Goal: Task Accomplishment & Management: Manage account settings

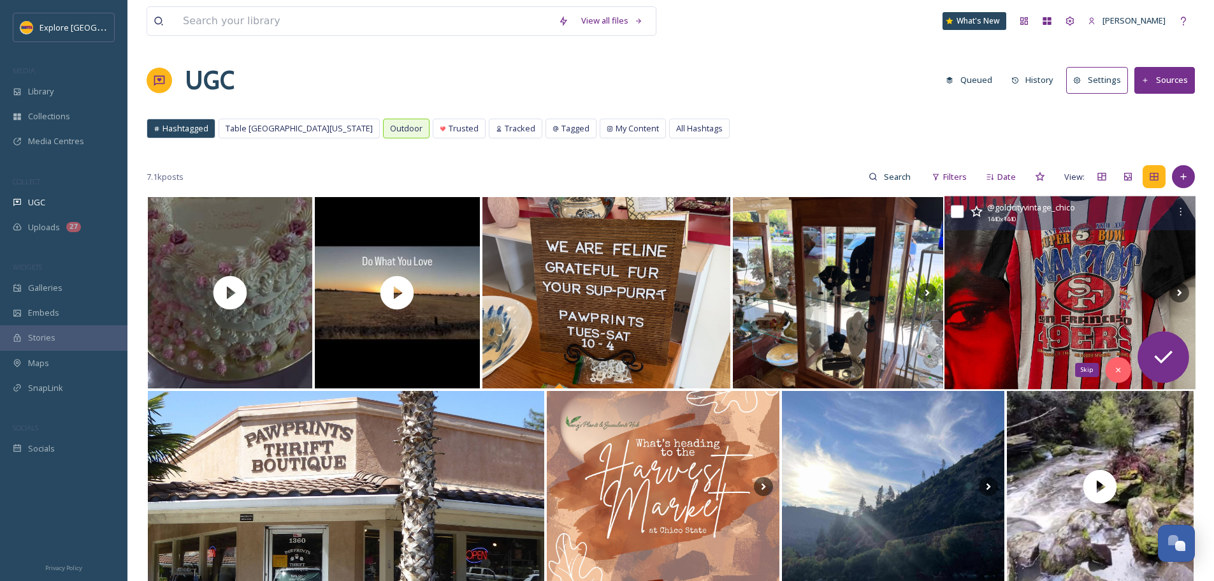
drag, startPoint x: 1121, startPoint y: 370, endPoint x: 1113, endPoint y: 368, distance: 7.9
click at [1121, 370] on icon at bounding box center [1117, 369] width 9 height 9
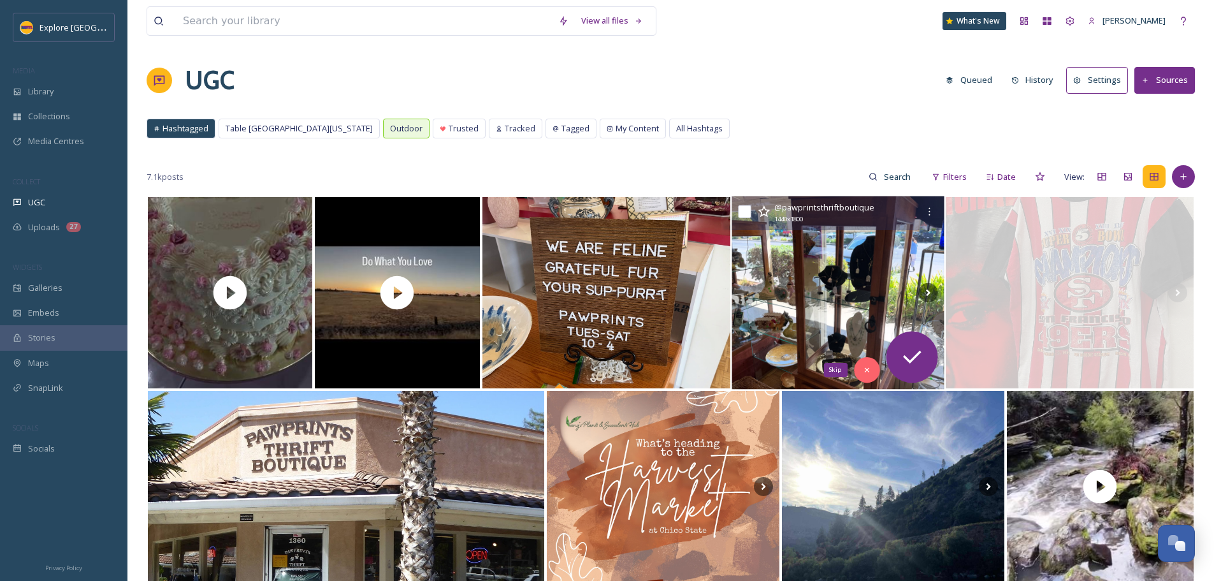
click at [862, 368] on icon at bounding box center [866, 369] width 9 height 9
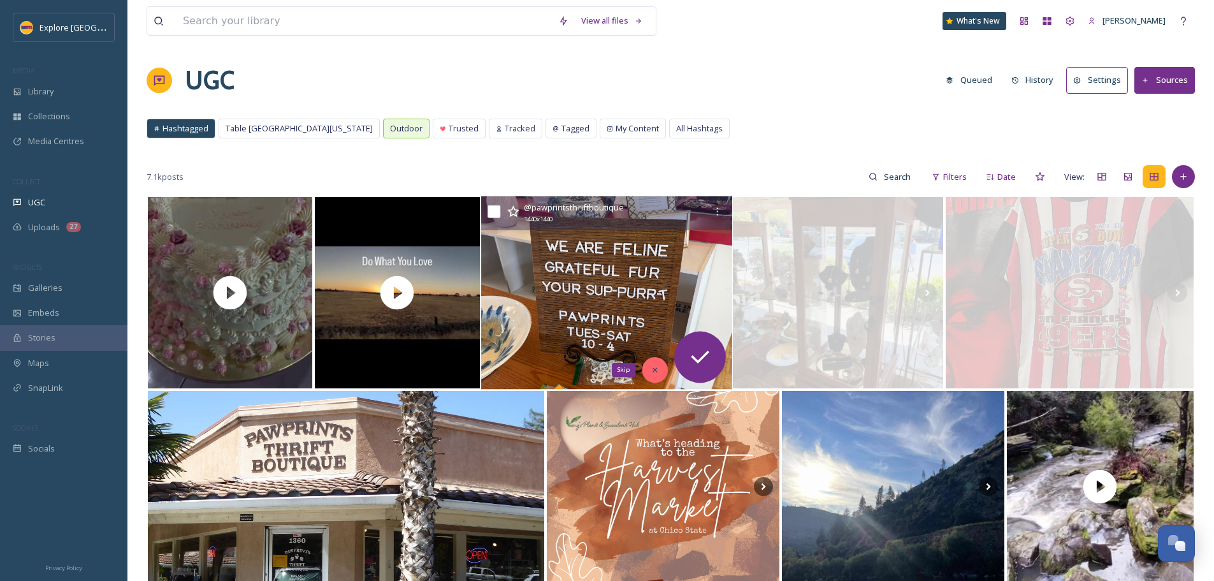
click at [656, 366] on icon at bounding box center [654, 369] width 9 height 9
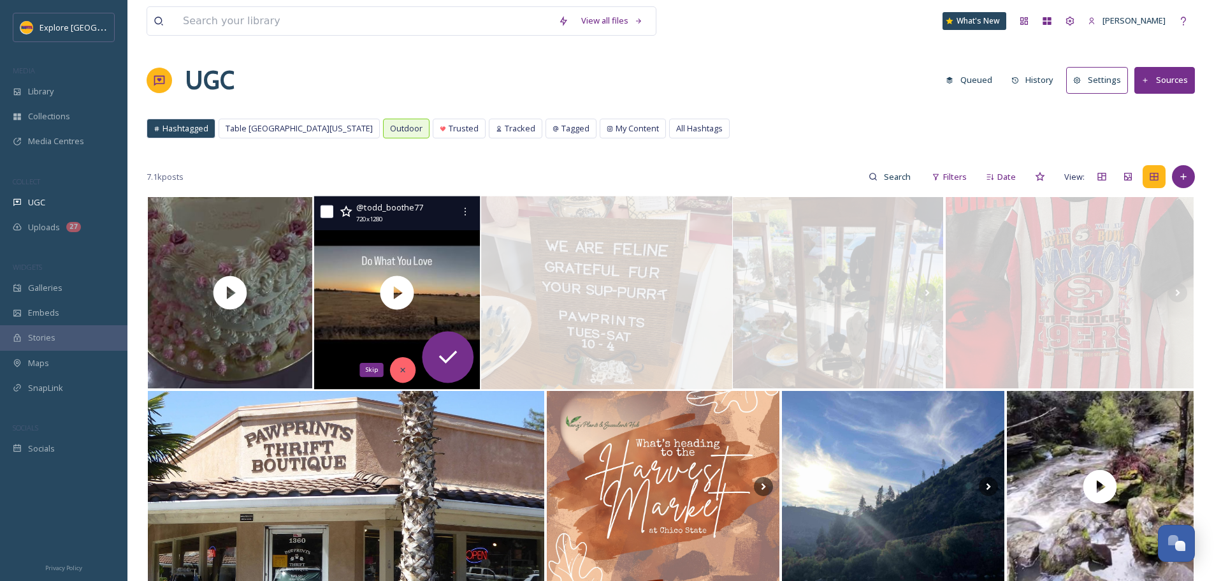
click at [393, 364] on div "Skip" at bounding box center [402, 369] width 25 height 25
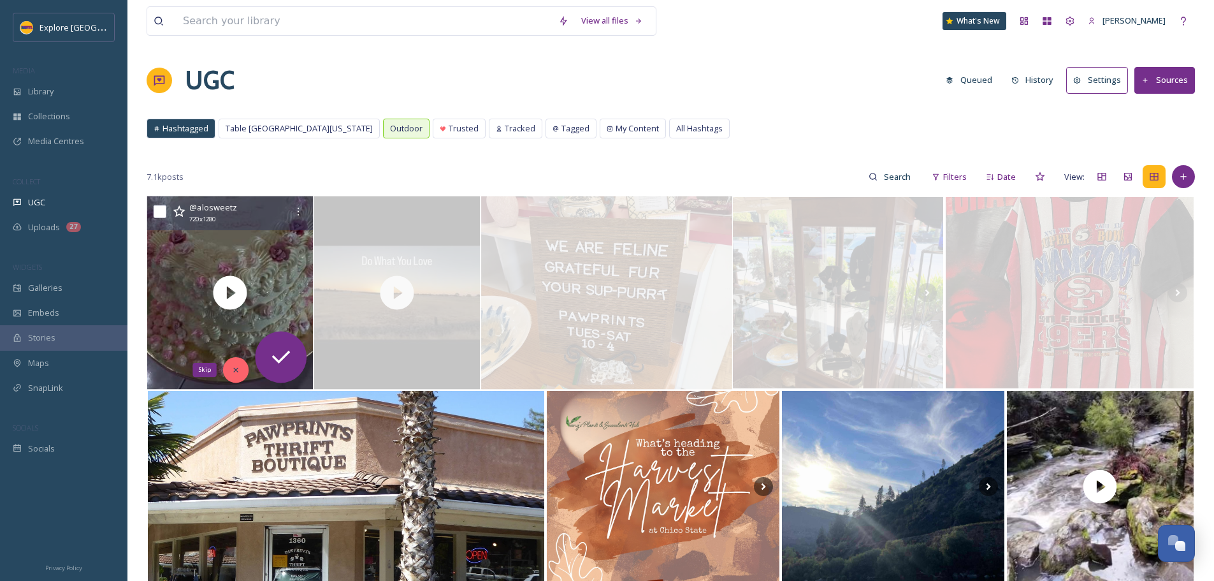
click at [236, 375] on div "Skip" at bounding box center [235, 369] width 25 height 25
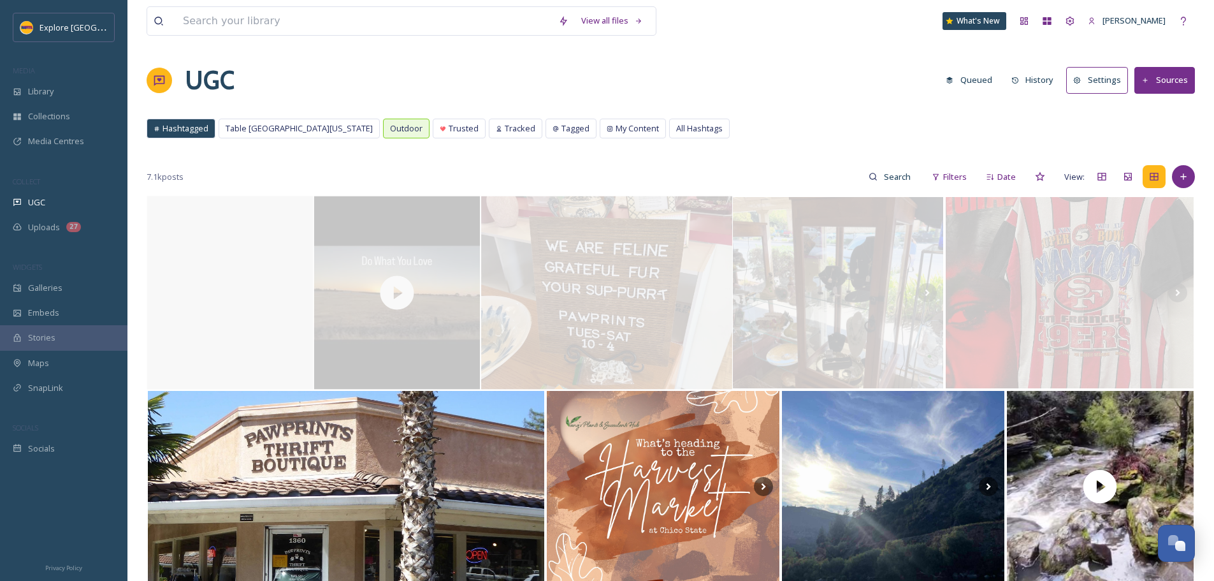
scroll to position [127, 0]
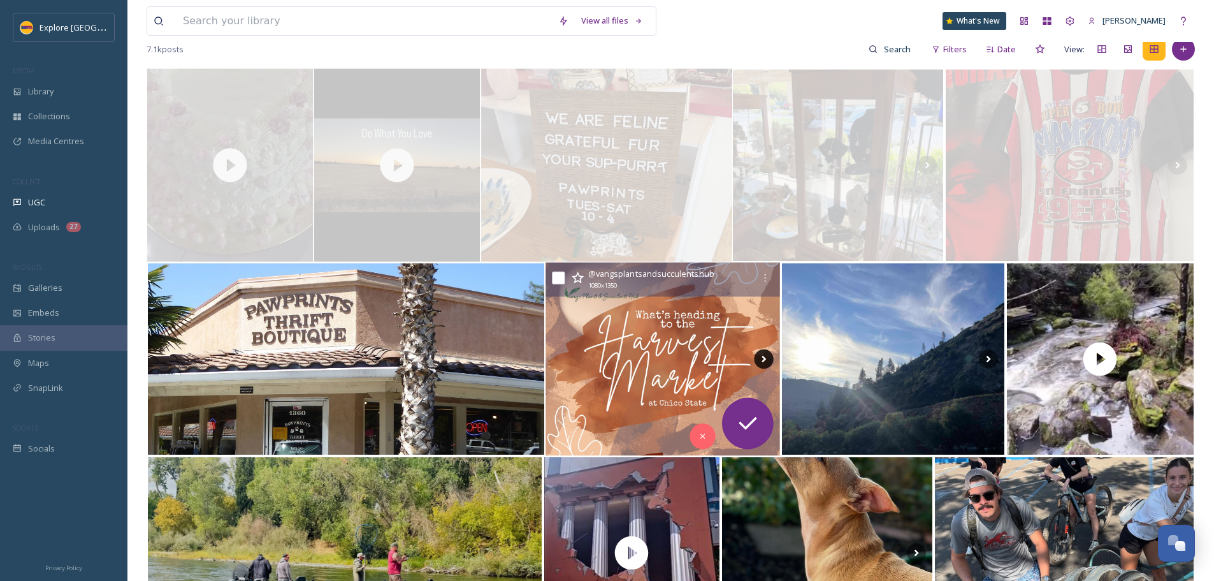
click at [763, 354] on icon at bounding box center [763, 358] width 19 height 19
click at [763, 360] on icon at bounding box center [763, 358] width 19 height 19
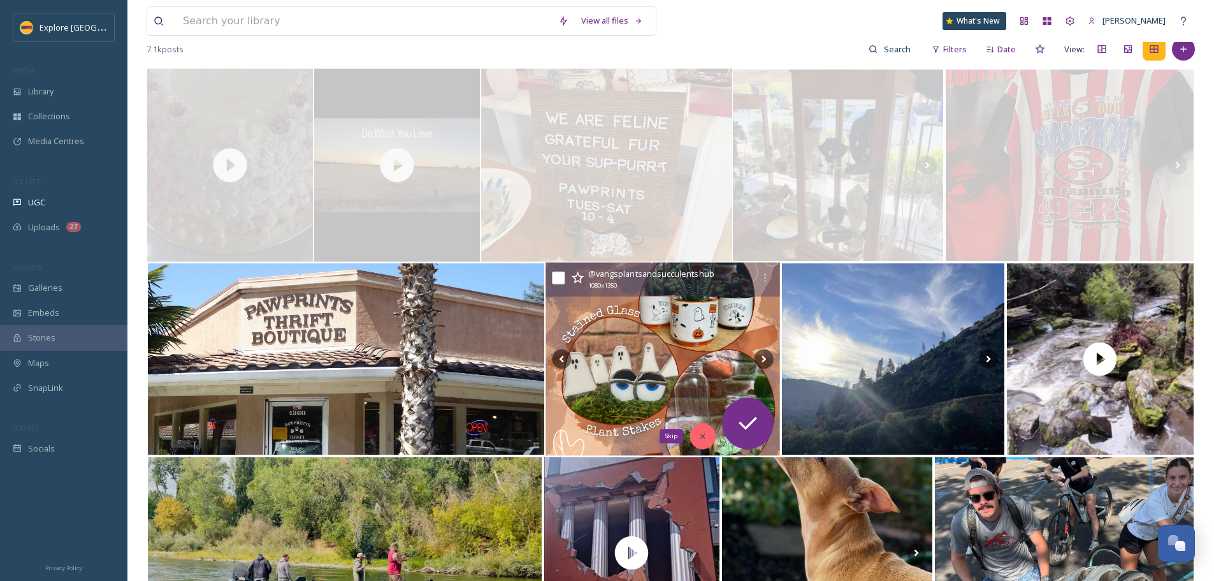
click at [702, 438] on icon at bounding box center [702, 435] width 9 height 9
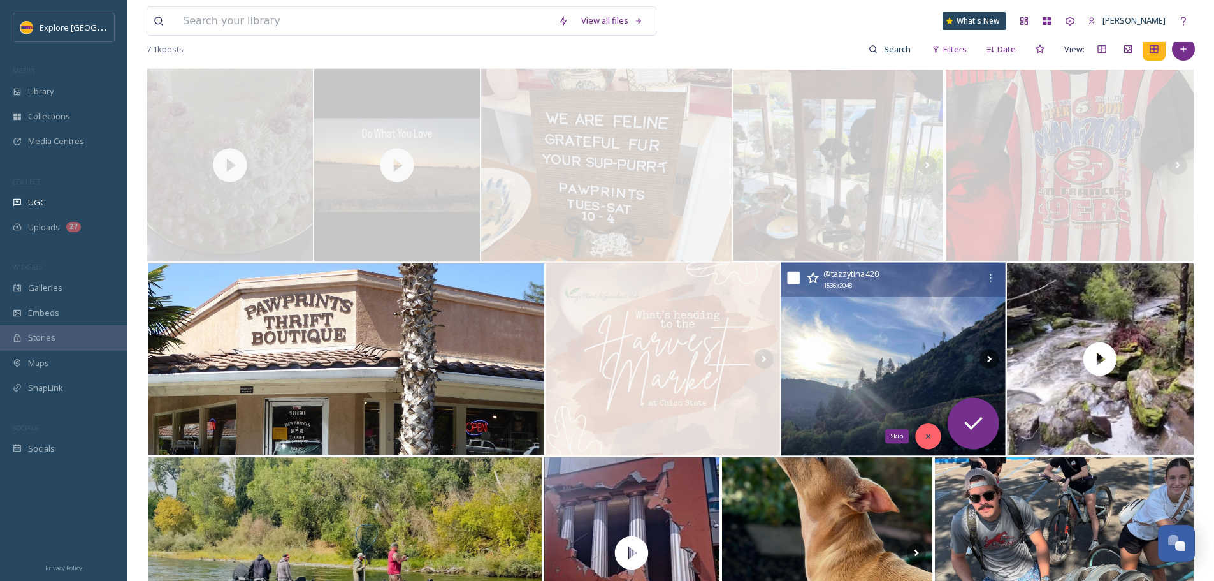
click at [921, 440] on div "Skip" at bounding box center [927, 435] width 25 height 25
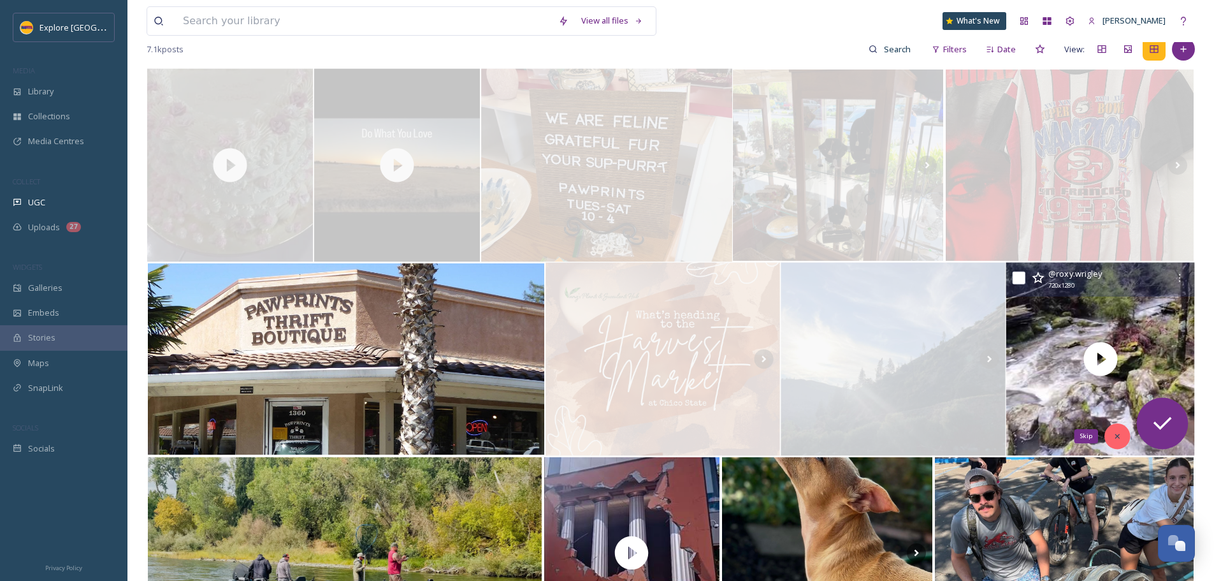
click at [1122, 437] on icon at bounding box center [1117, 435] width 9 height 9
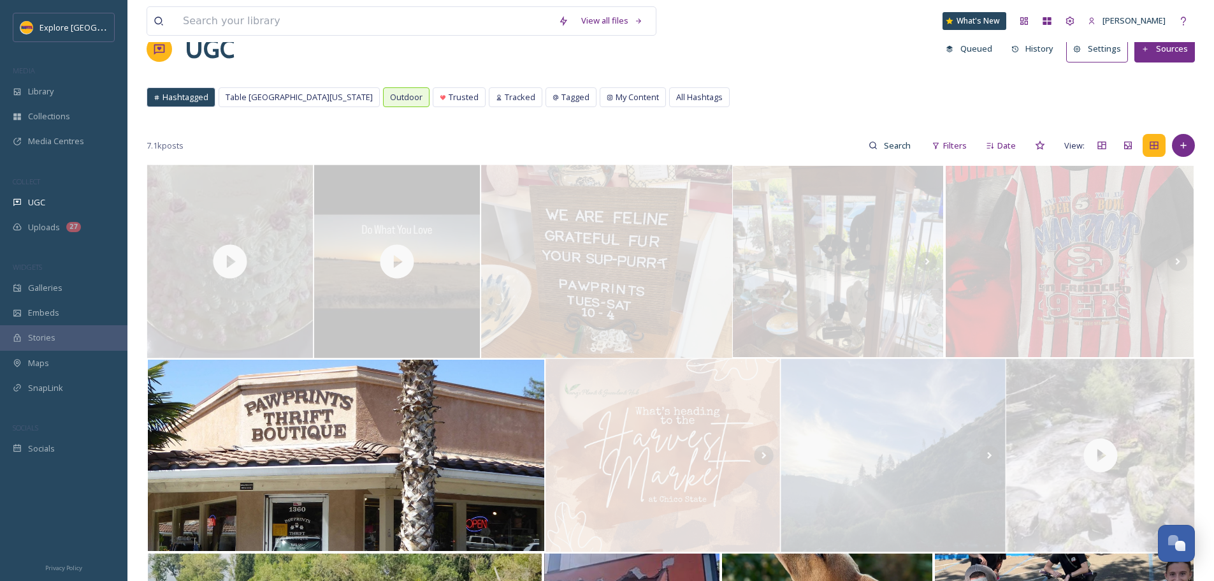
scroll to position [0, 0]
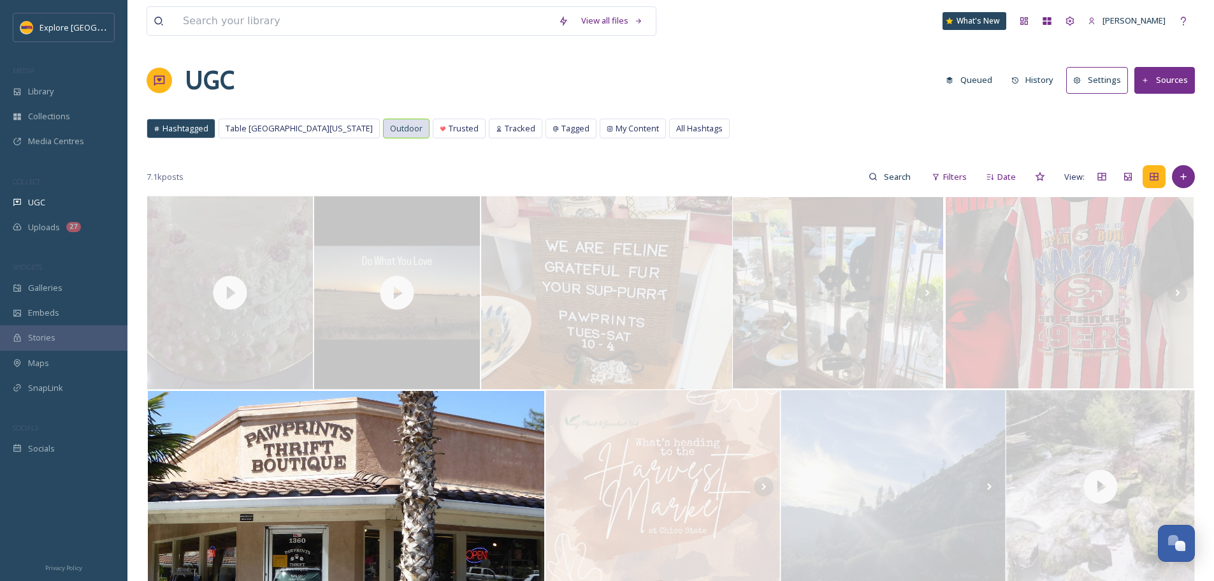
click at [384, 120] on div "Outdoor" at bounding box center [406, 128] width 45 height 18
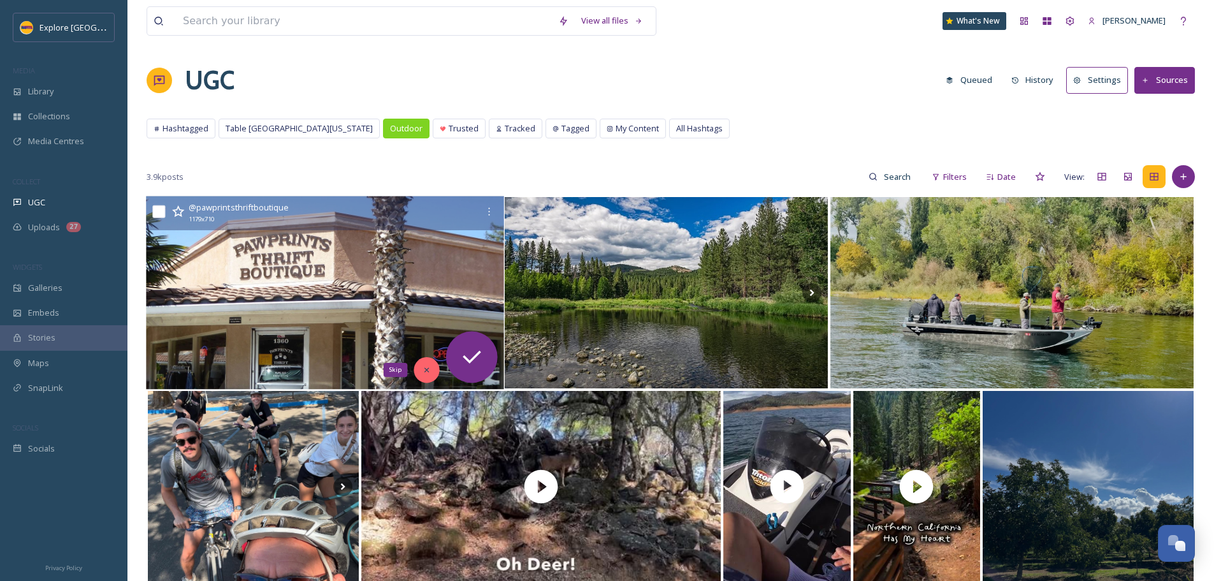
click at [427, 363] on div "Skip" at bounding box center [426, 369] width 25 height 25
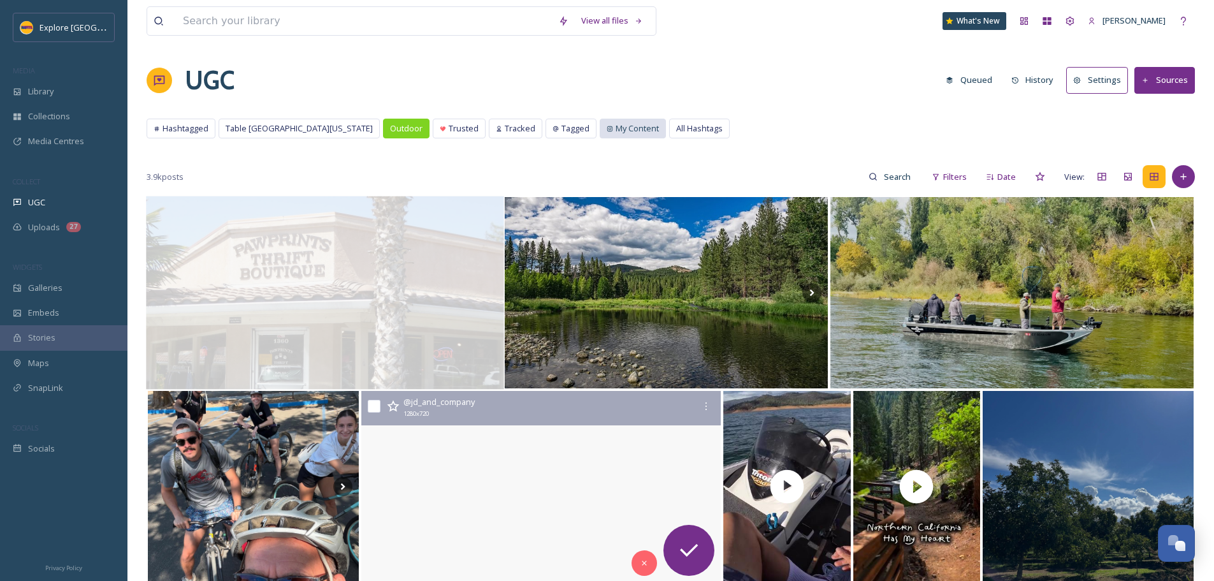
click at [607, 120] on div "My Content" at bounding box center [632, 128] width 65 height 18
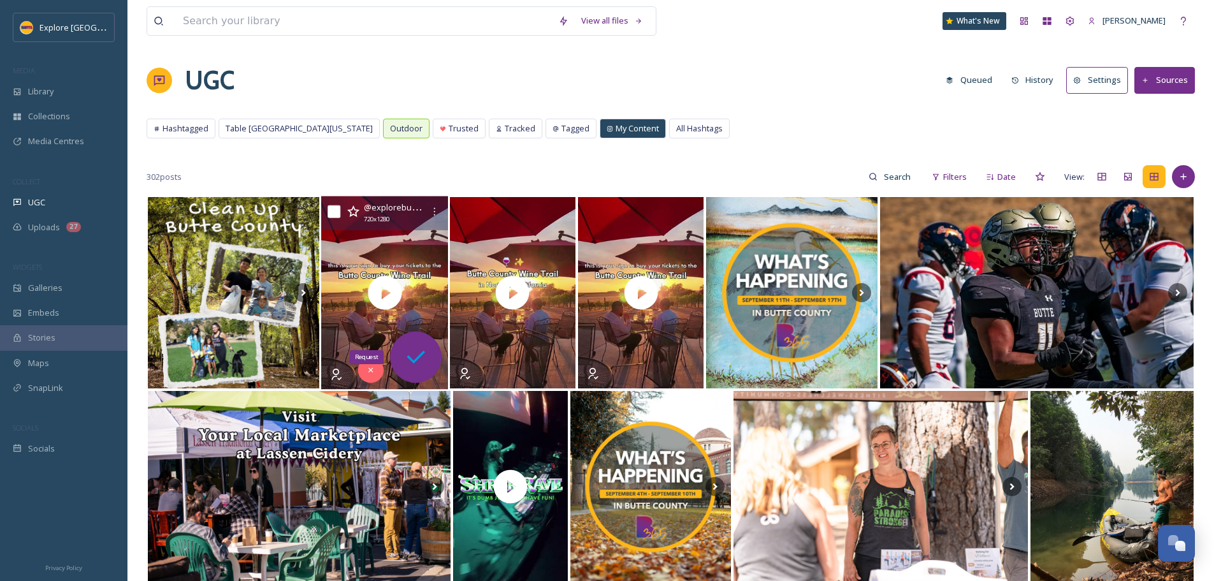
click at [417, 366] on icon at bounding box center [415, 356] width 25 height 25
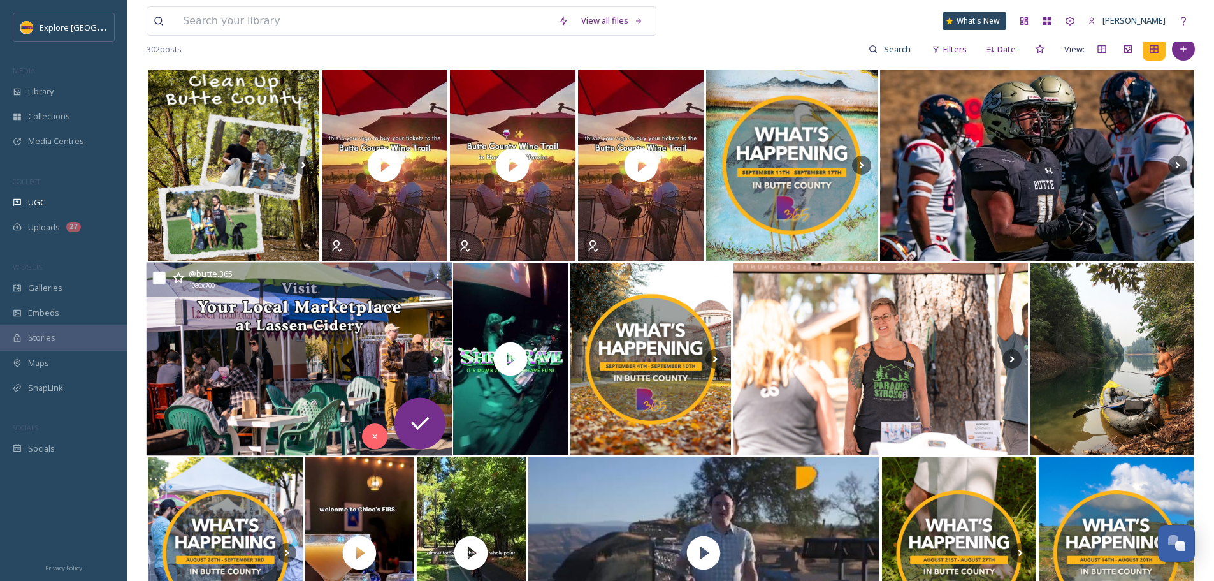
scroll to position [255, 0]
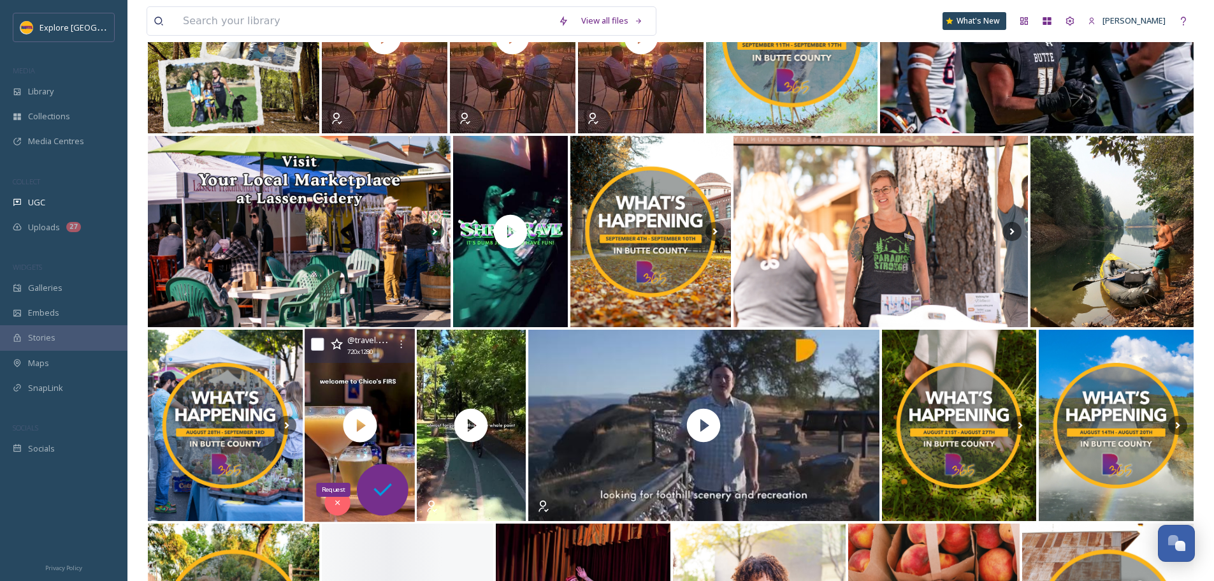
click at [382, 494] on icon at bounding box center [382, 489] width 25 height 25
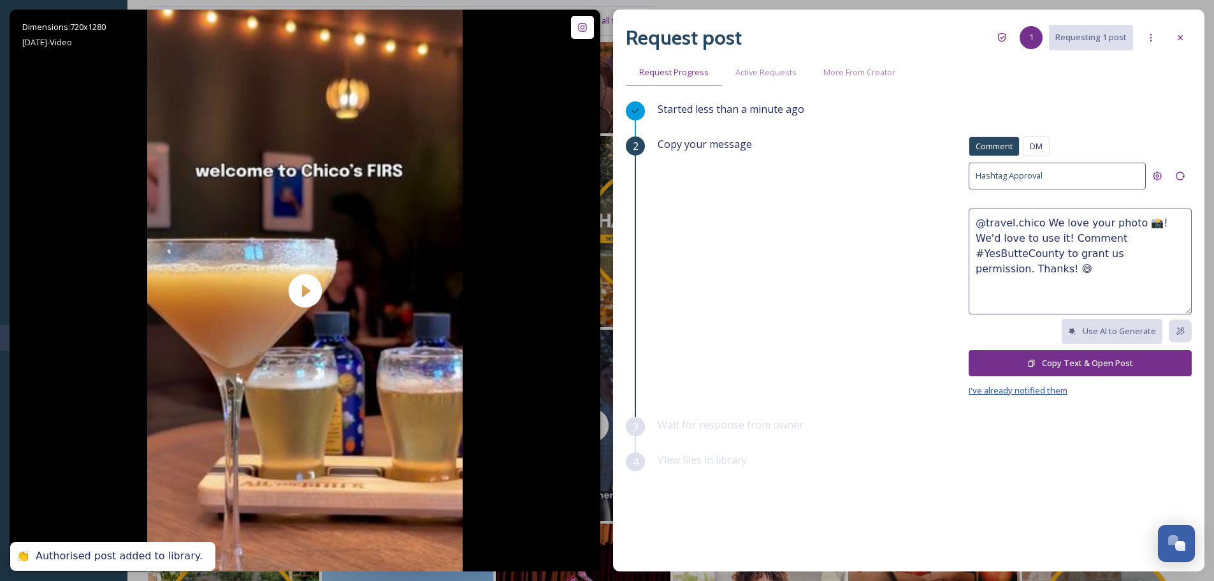
click at [1018, 393] on span "I've already notified them" at bounding box center [1018, 389] width 99 height 11
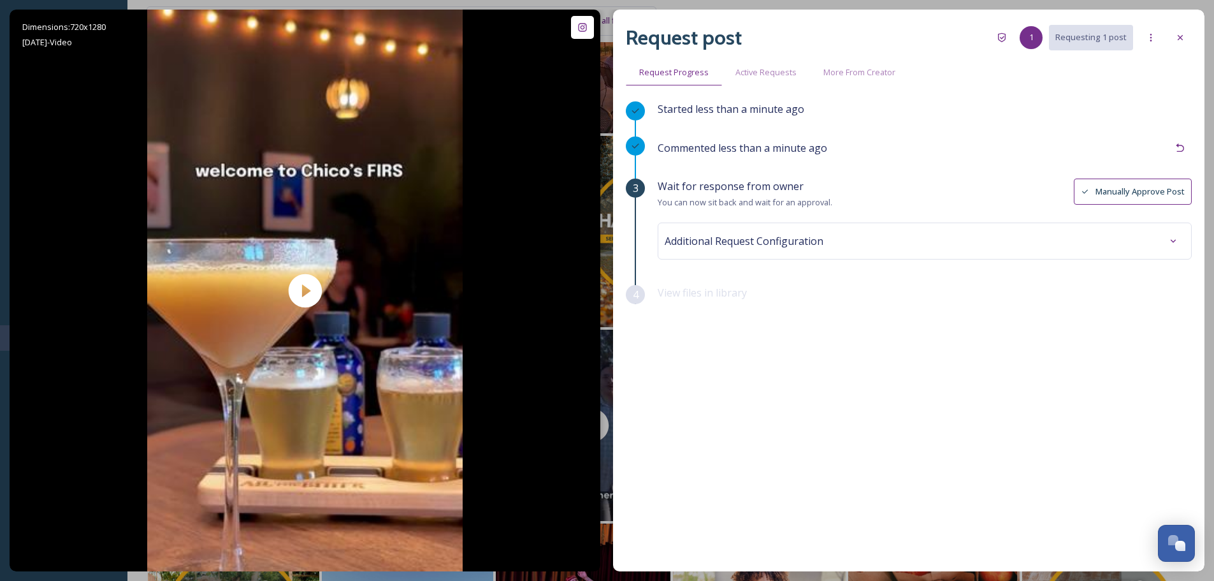
click at [1122, 195] on button "Manually Approve Post" at bounding box center [1133, 191] width 118 height 26
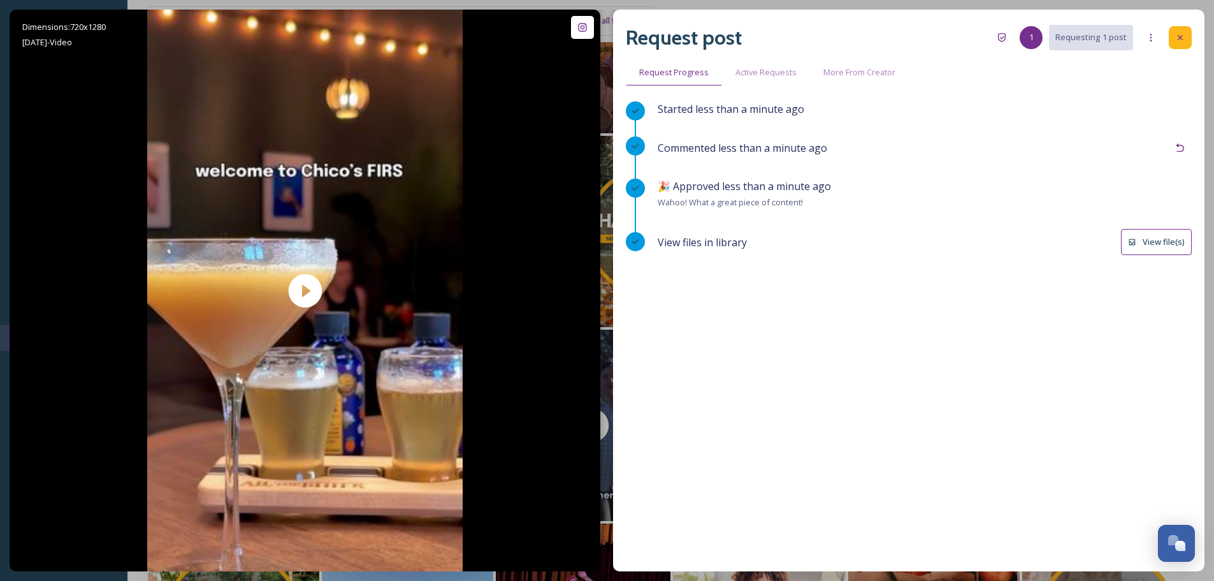
click at [1183, 36] on icon at bounding box center [1180, 37] width 10 height 10
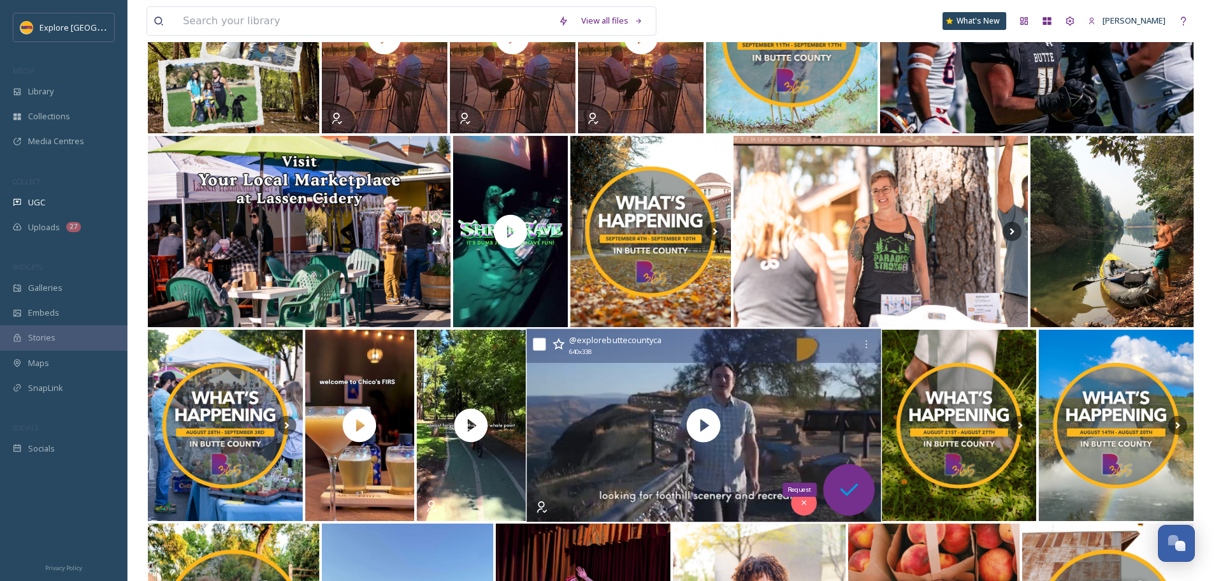
click at [862, 487] on icon at bounding box center [848, 489] width 25 height 25
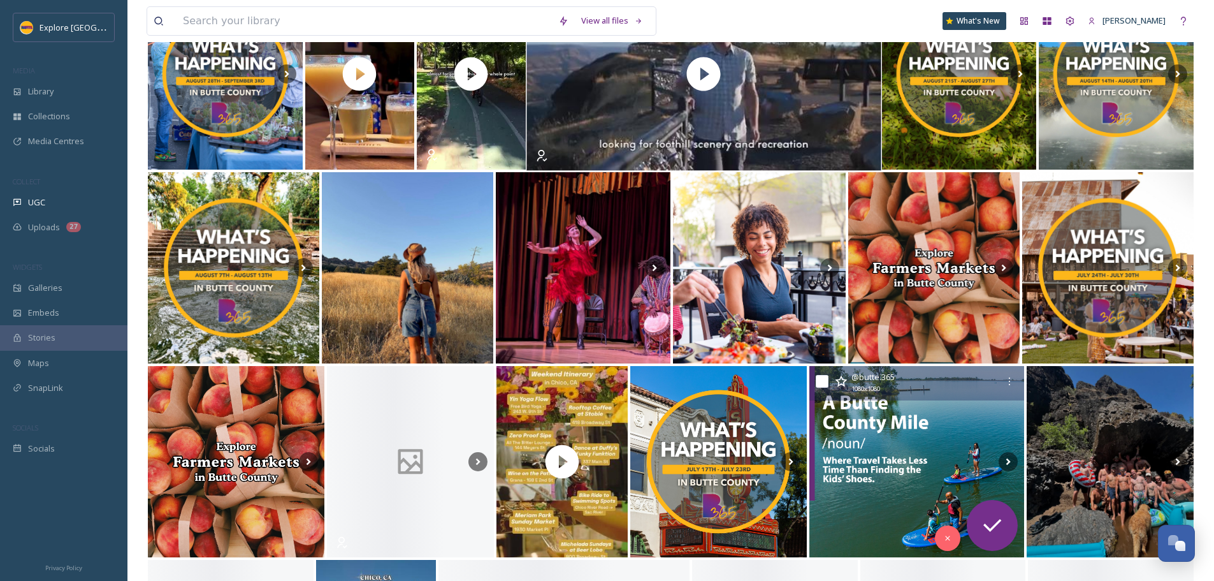
scroll to position [637, 0]
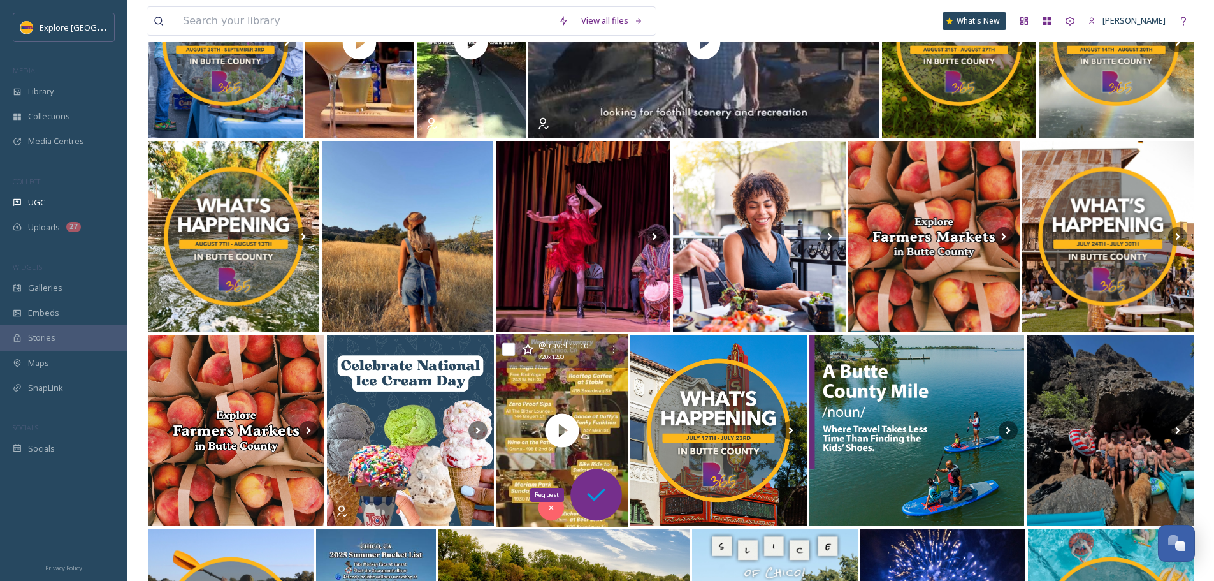
click at [589, 482] on icon at bounding box center [595, 494] width 25 height 25
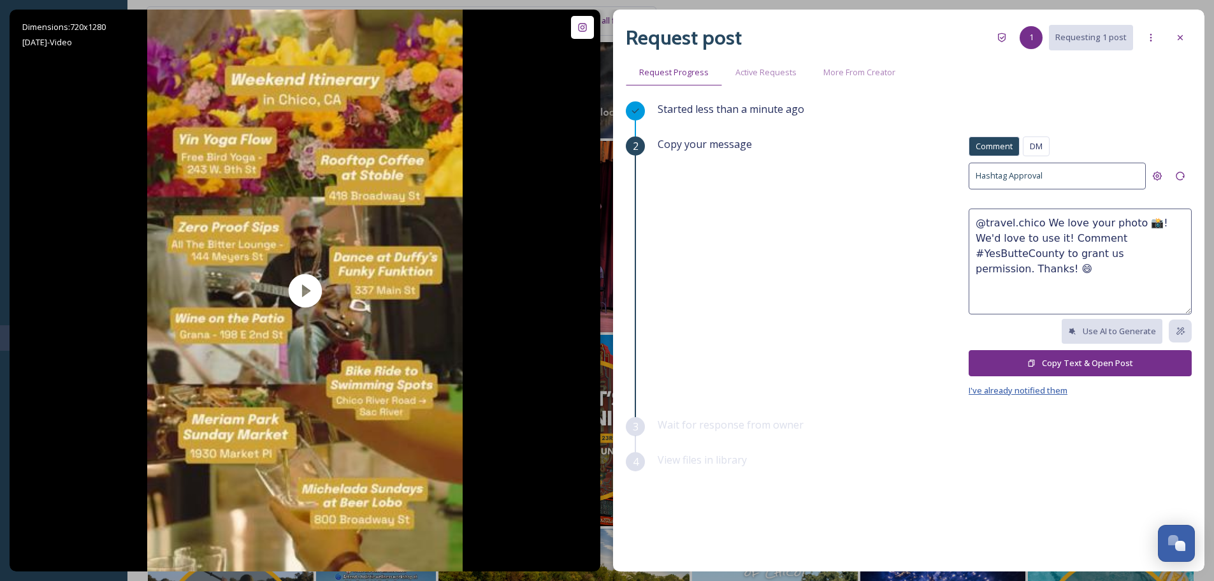
click at [1009, 388] on span "I've already notified them" at bounding box center [1018, 389] width 99 height 11
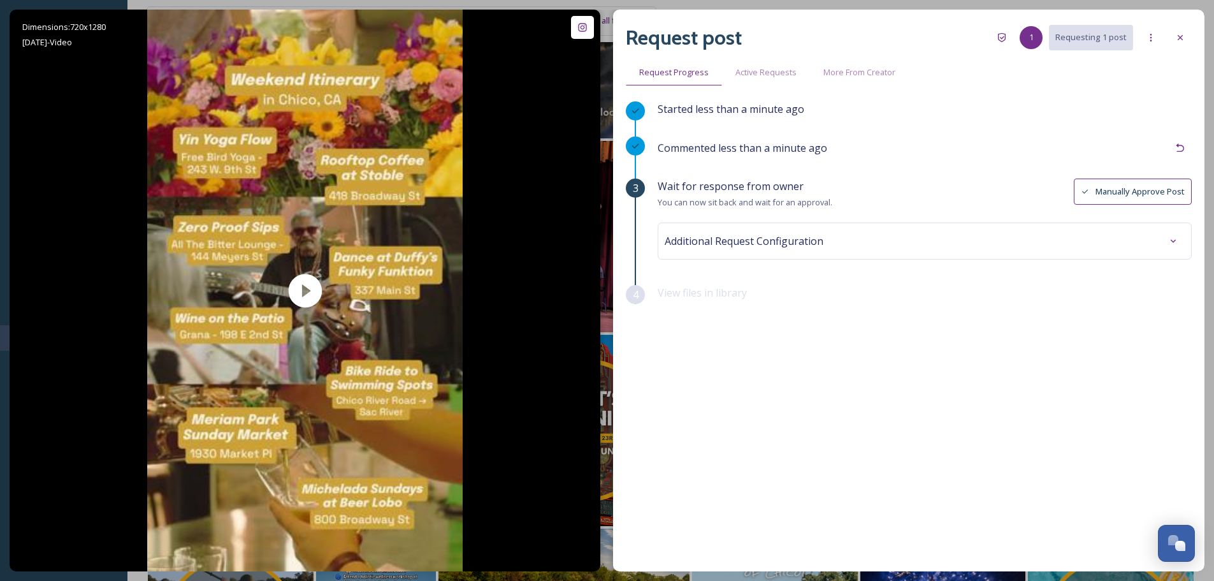
click at [1137, 191] on button "Manually Approve Post" at bounding box center [1133, 191] width 118 height 26
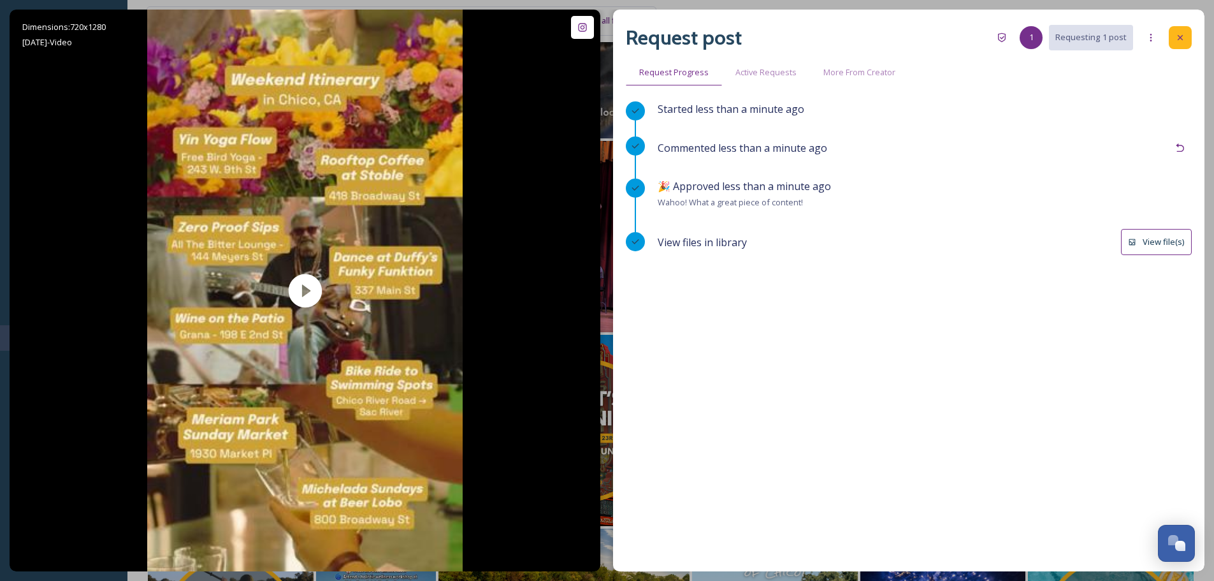
click at [1183, 37] on icon at bounding box center [1180, 37] width 10 height 10
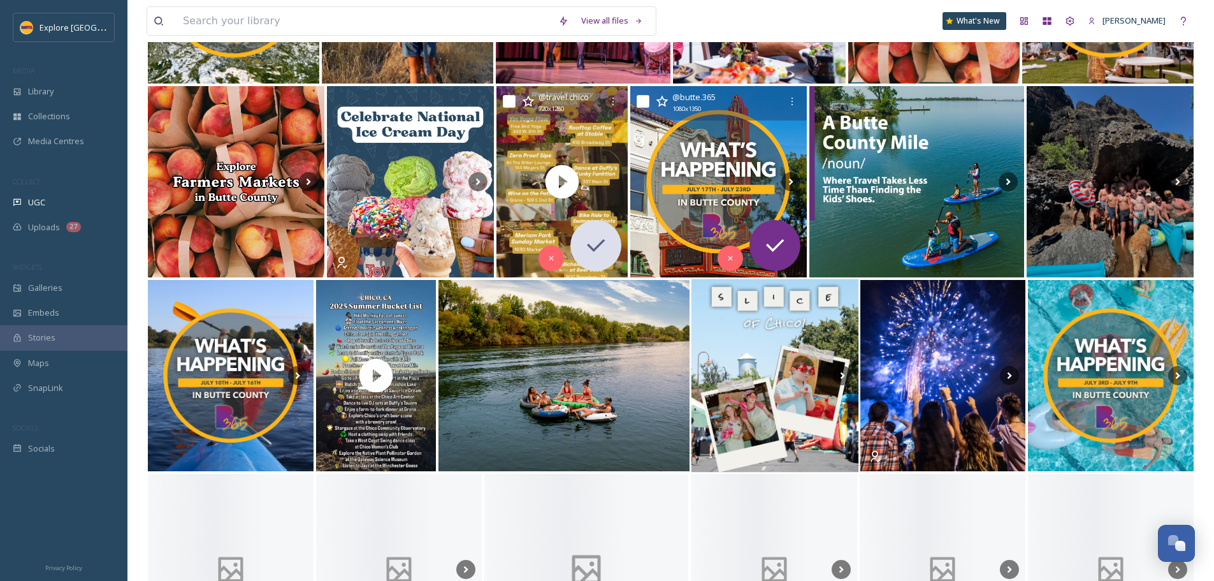
scroll to position [892, 0]
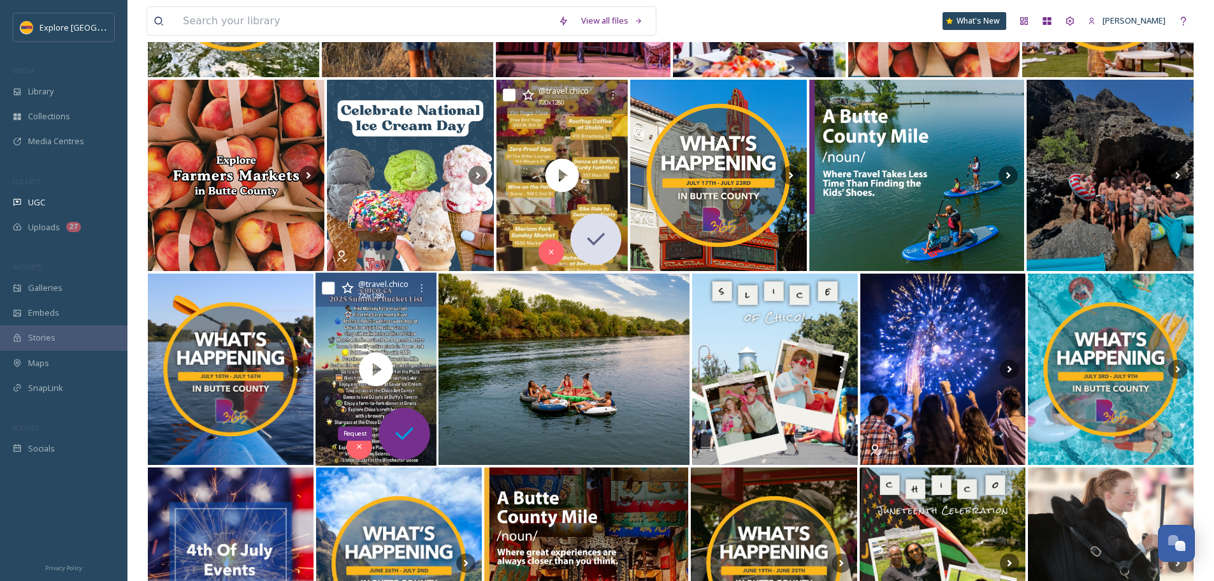
click at [416, 437] on icon at bounding box center [403, 433] width 25 height 25
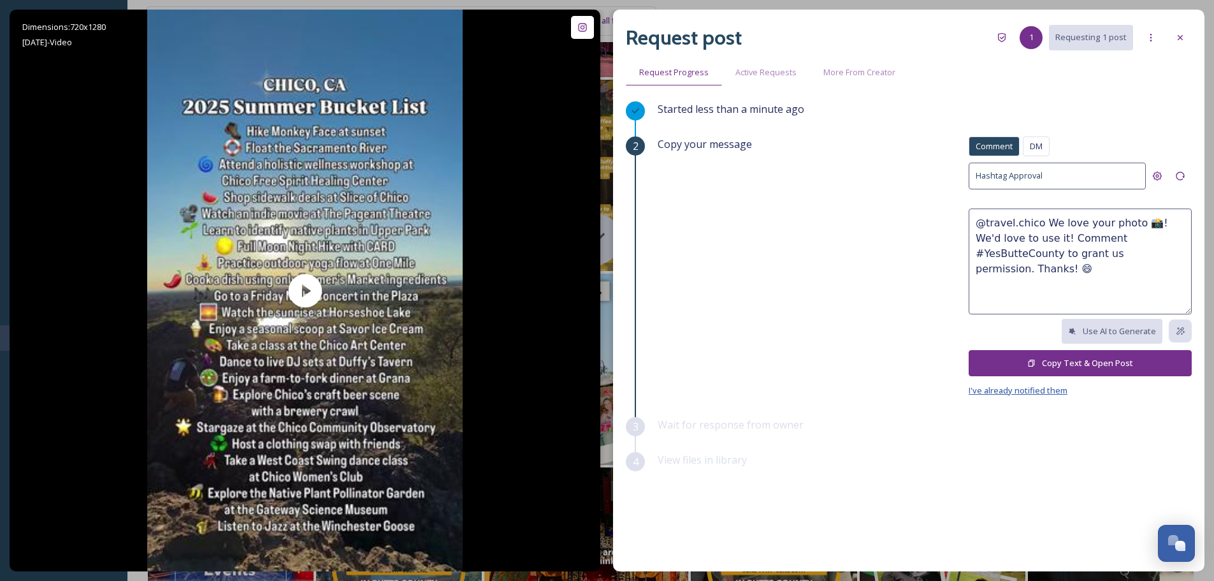
click at [1002, 389] on span "I've already notified them" at bounding box center [1018, 389] width 99 height 11
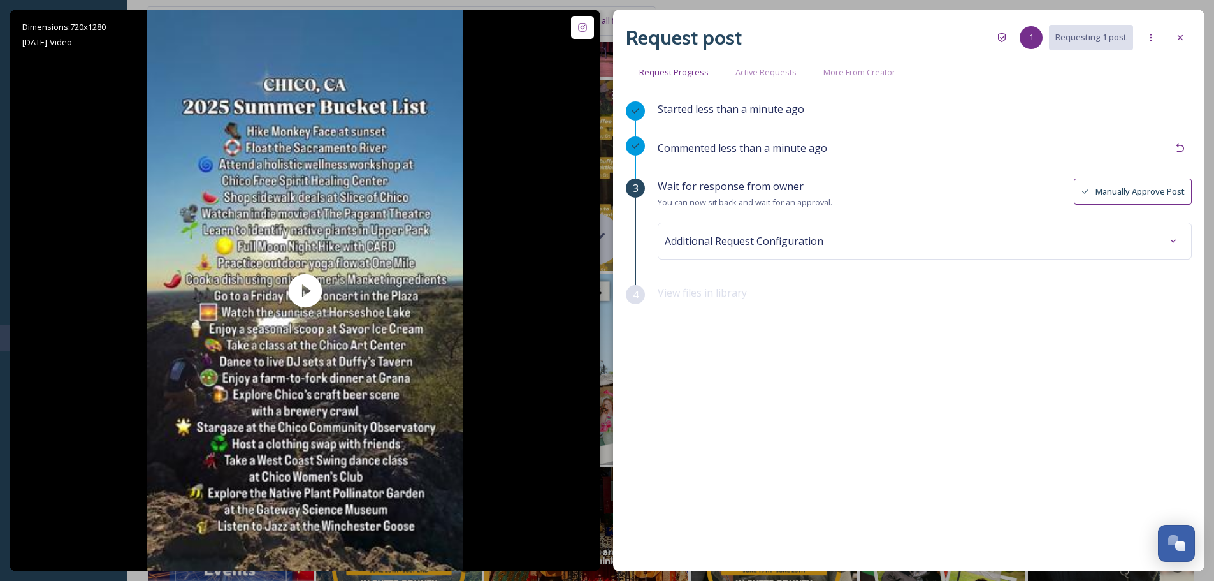
click at [1106, 189] on button "Manually Approve Post" at bounding box center [1133, 191] width 118 height 26
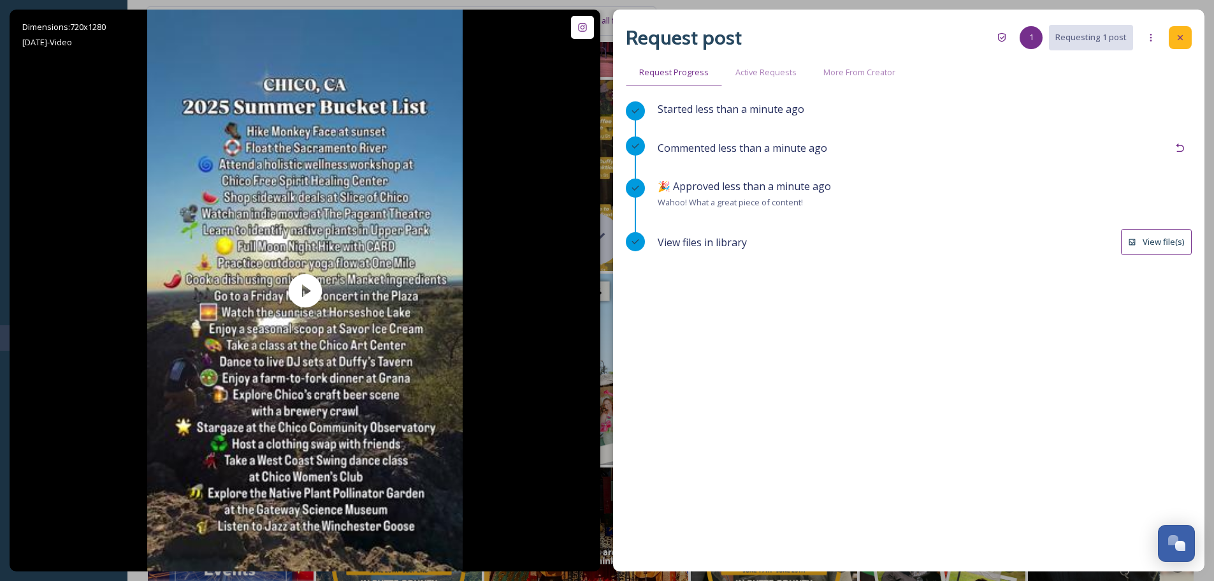
click at [1178, 38] on icon at bounding box center [1180, 37] width 10 height 10
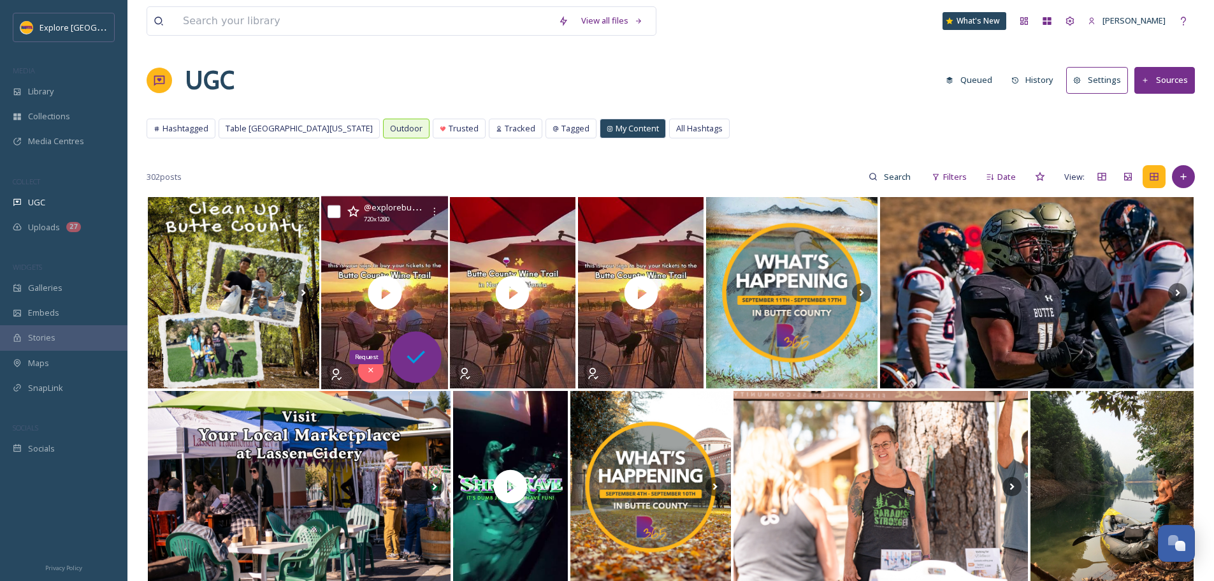
click at [411, 362] on icon at bounding box center [415, 356] width 25 height 25
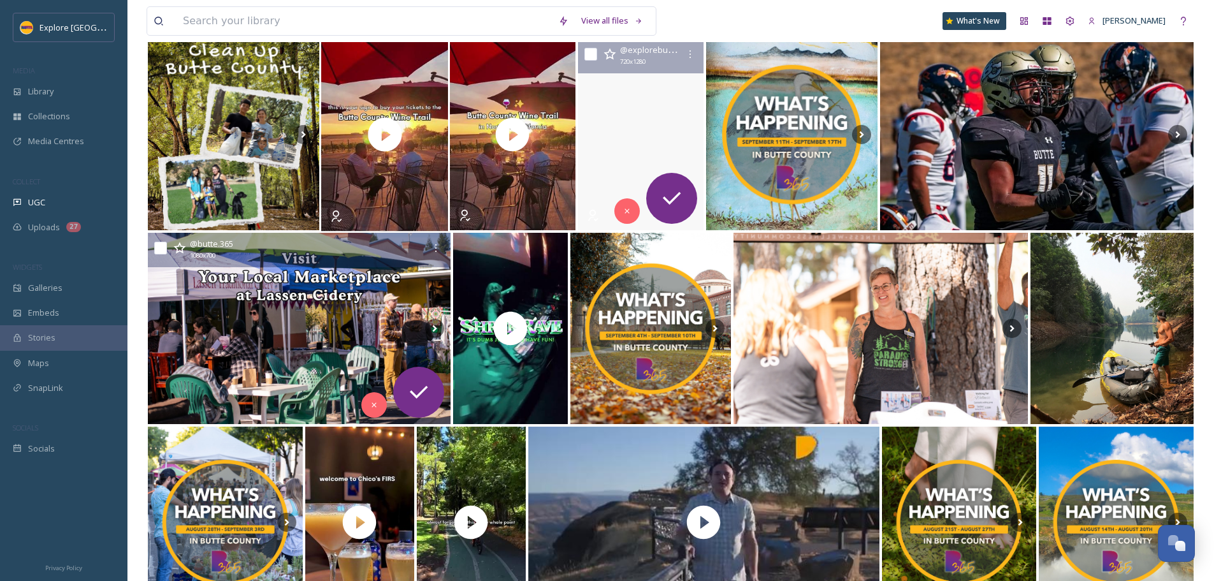
scroll to position [127, 0]
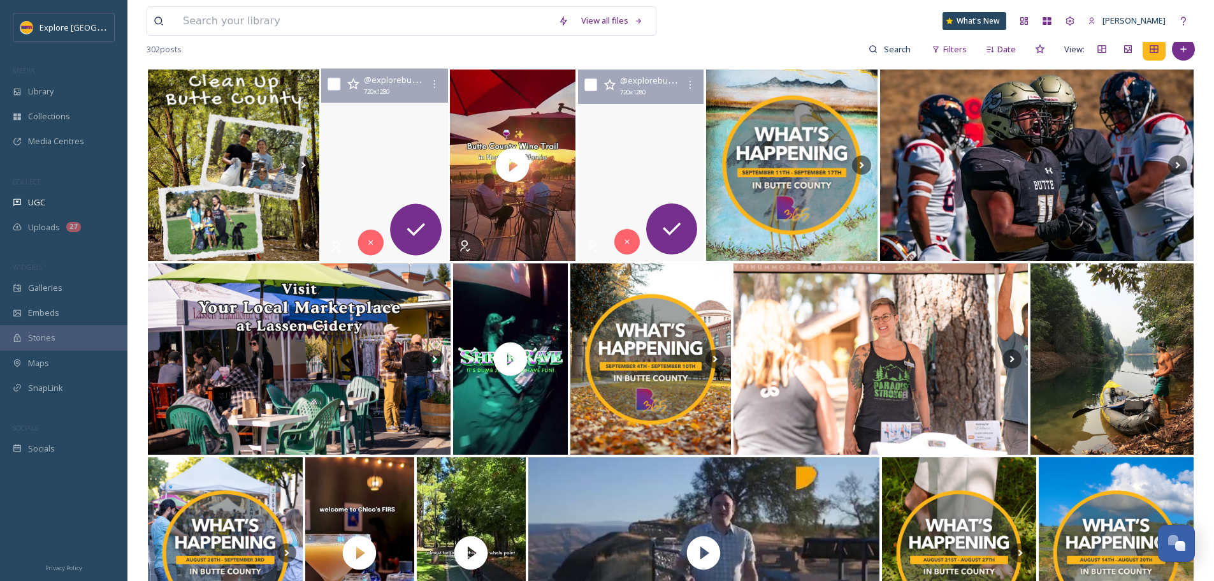
click at [418, 186] on video "Experience the best of Butte County's boutique wines on the Butte County Wine T…" at bounding box center [384, 165] width 127 height 193
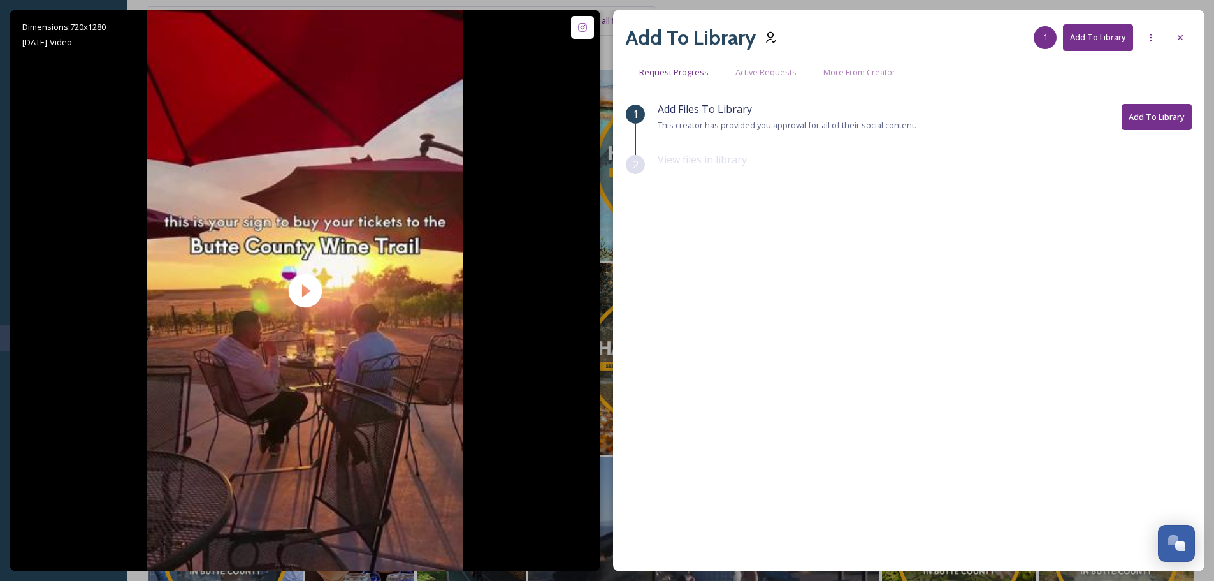
click at [1151, 127] on button "Add To Library" at bounding box center [1157, 117] width 70 height 26
click at [1185, 34] on icon at bounding box center [1180, 37] width 10 height 10
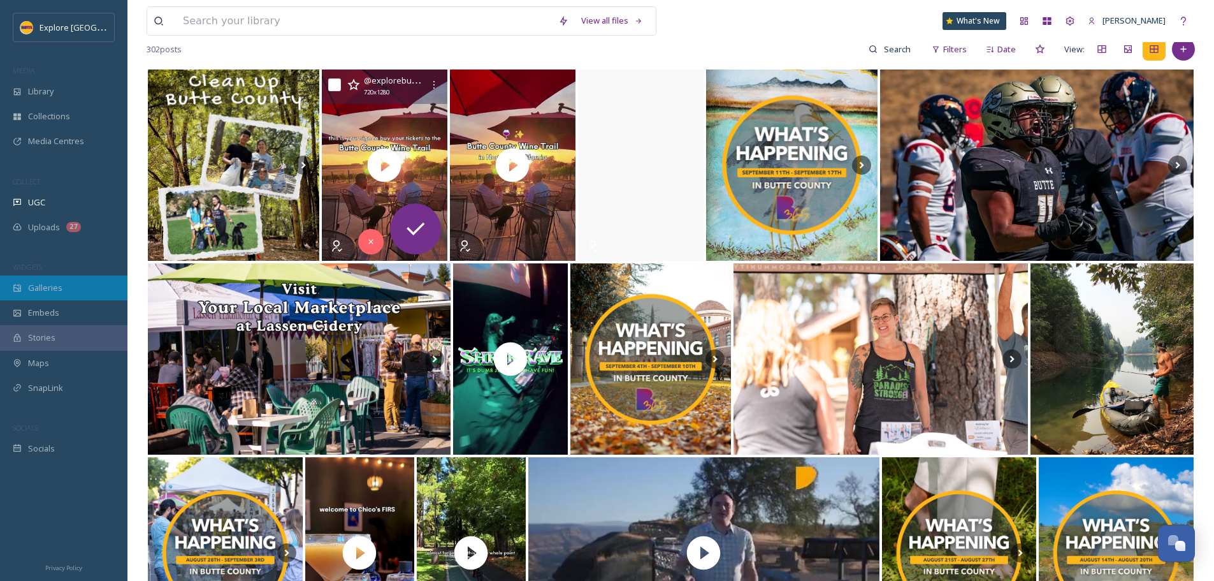
click at [56, 291] on span "Galleries" at bounding box center [45, 288] width 34 height 12
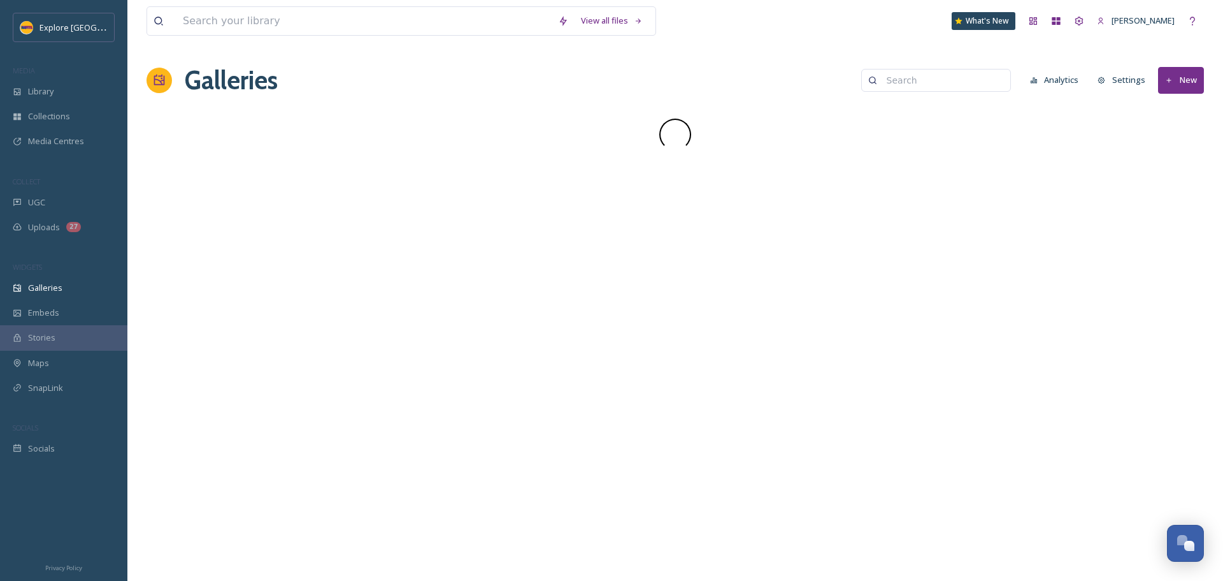
click at [893, 82] on input at bounding box center [943, 80] width 124 height 25
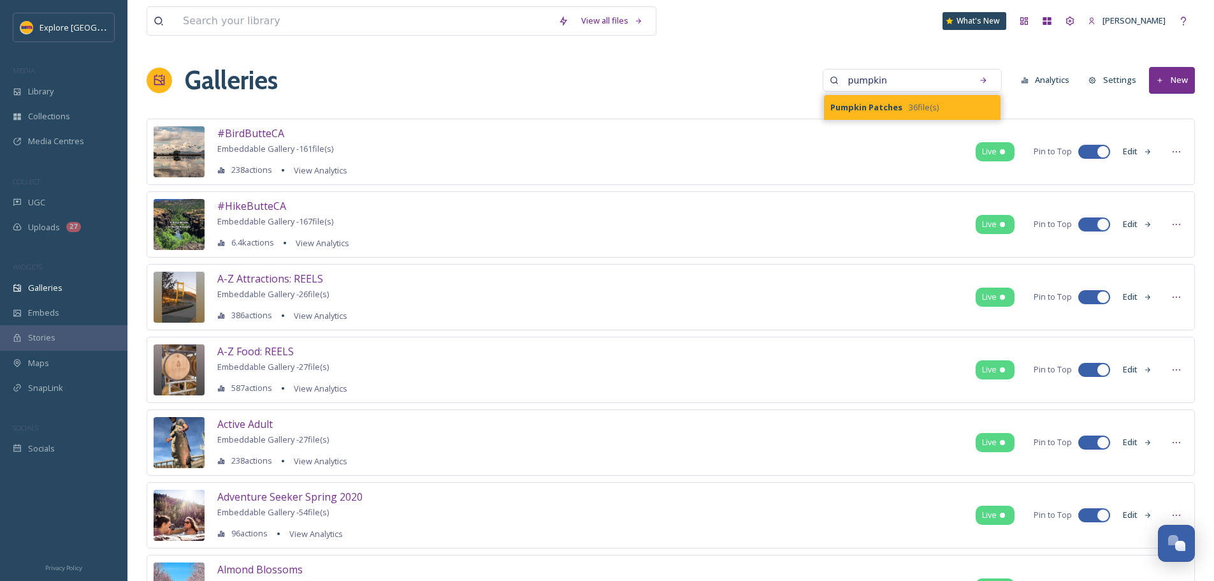
type input "pumpkin"
click at [916, 101] on div "Pumpkin Patches 36 file(s)" at bounding box center [912, 107] width 177 height 25
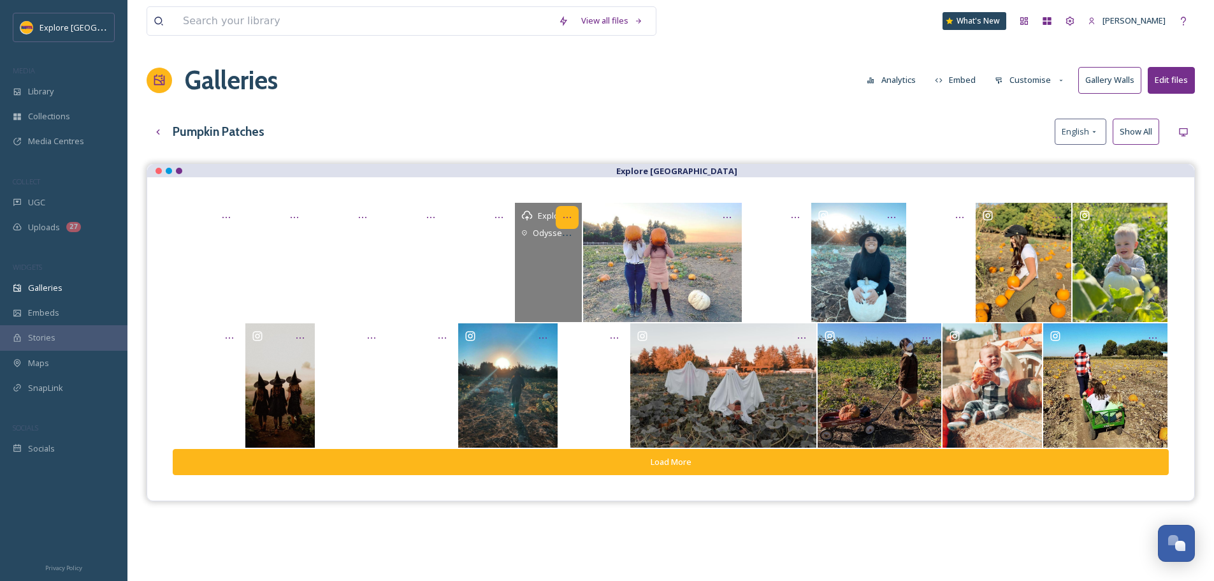
click at [566, 219] on icon at bounding box center [567, 217] width 10 height 10
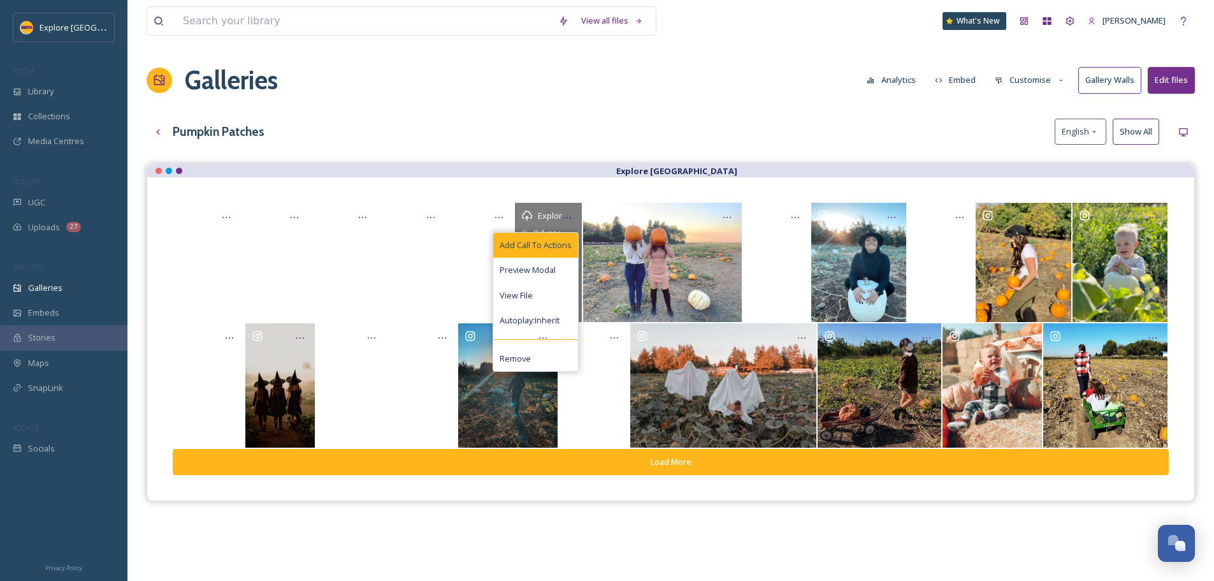
scroll to position [127, 0]
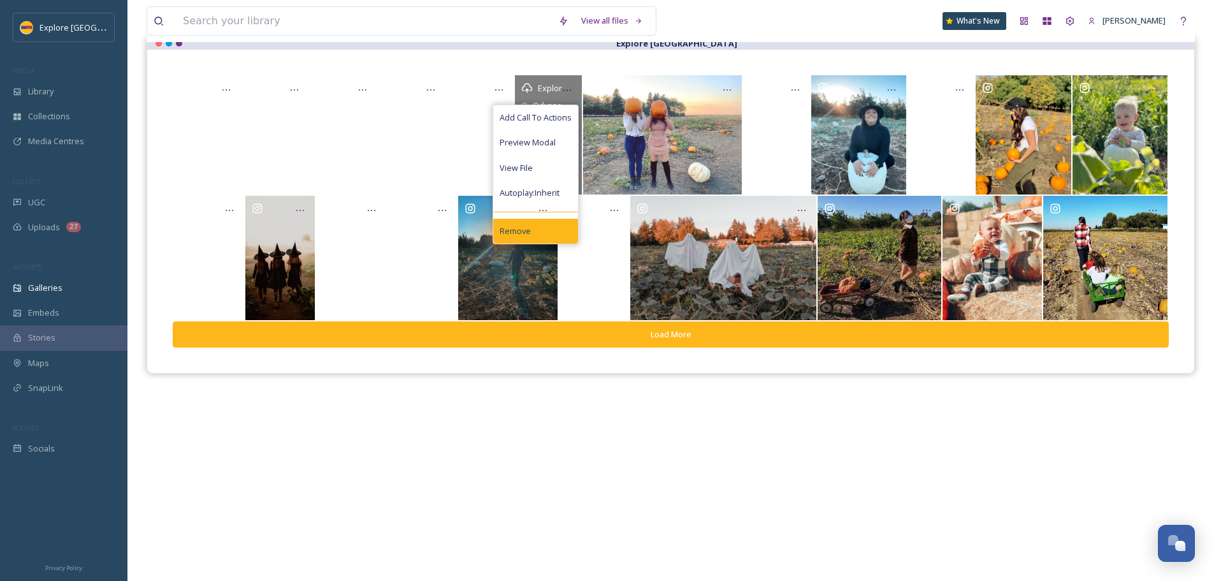
click at [521, 232] on span "Remove" at bounding box center [515, 231] width 31 height 12
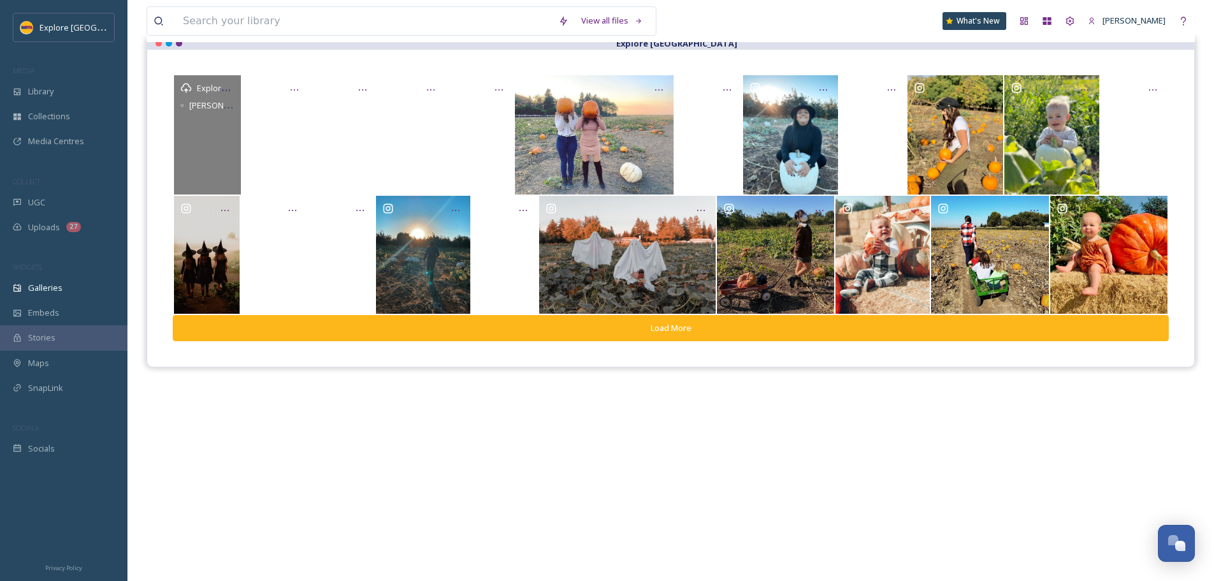
click at [212, 150] on div "Explore [GEOGRAPHIC_DATA] [GEOGRAPHIC_DATA]" at bounding box center [207, 134] width 67 height 119
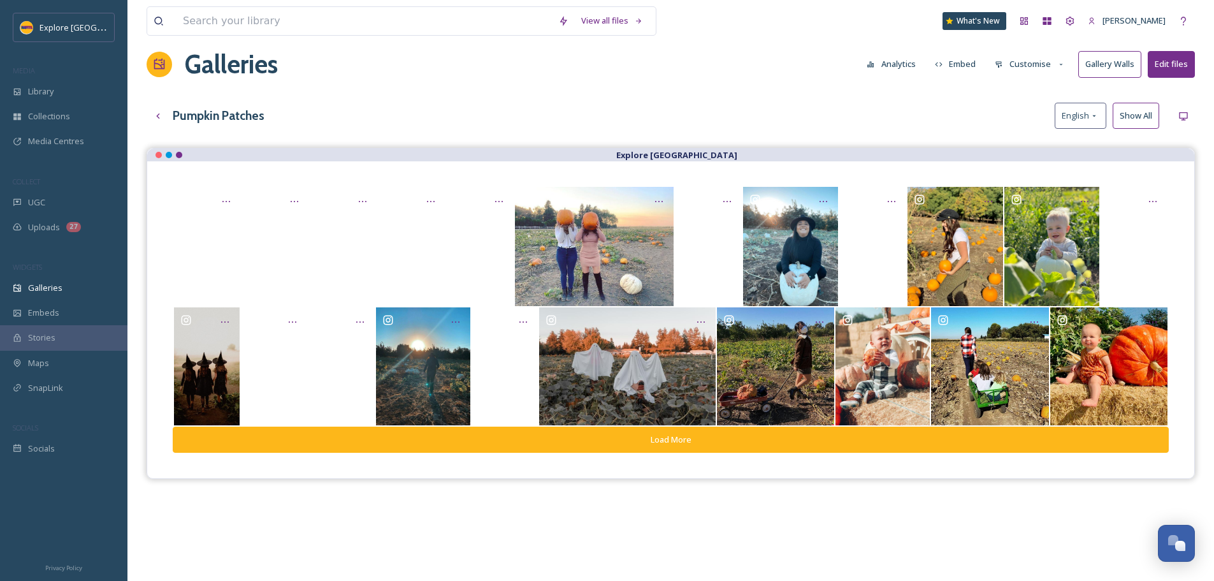
scroll to position [0, 0]
